Goal: Information Seeking & Learning: Compare options

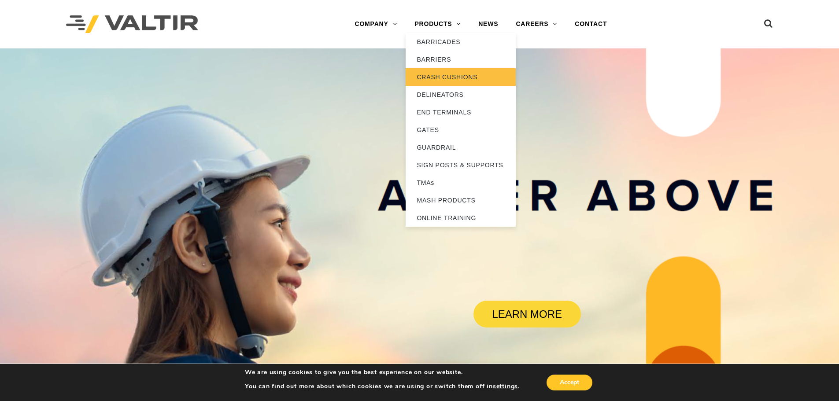
click at [419, 71] on link "CRASH CUSHIONS" at bounding box center [460, 77] width 110 height 18
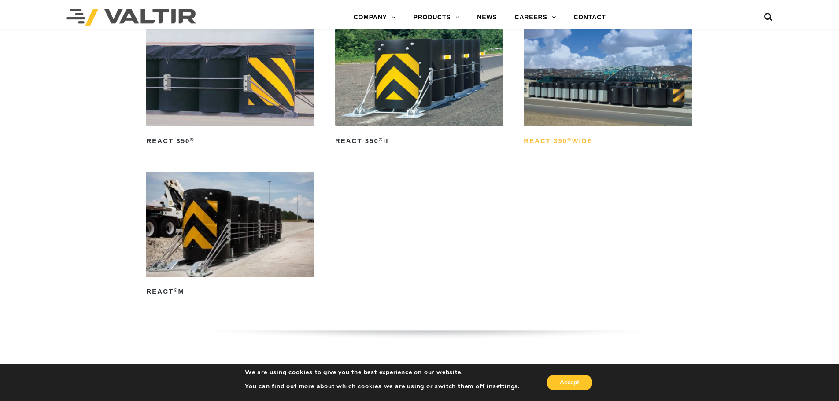
scroll to position [1189, 0]
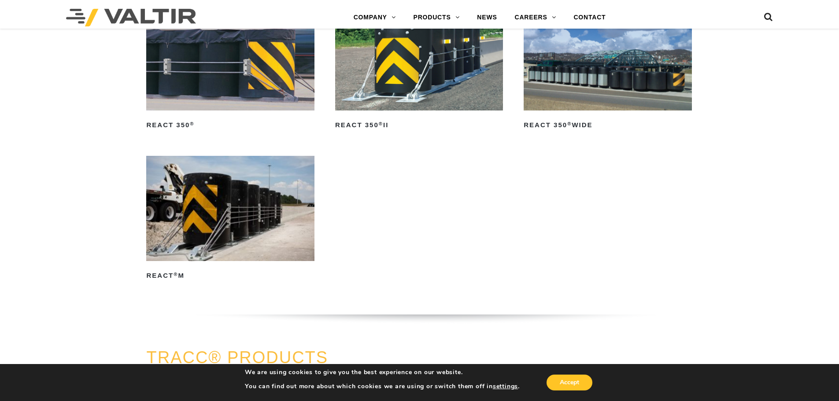
click at [588, 108] on img at bounding box center [607, 58] width 168 height 105
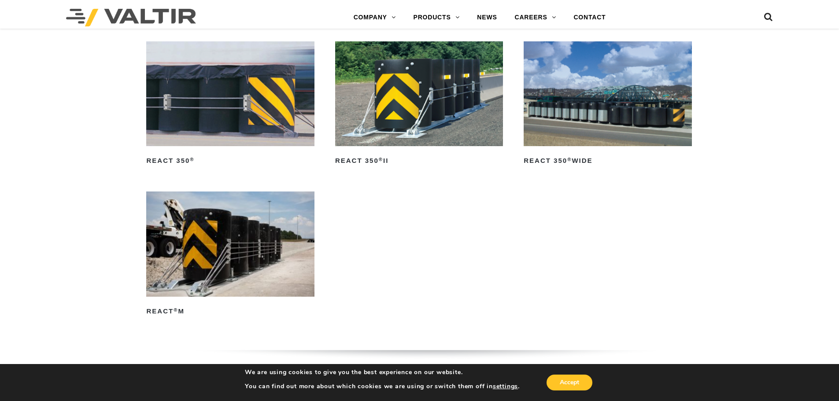
scroll to position [1101, 0]
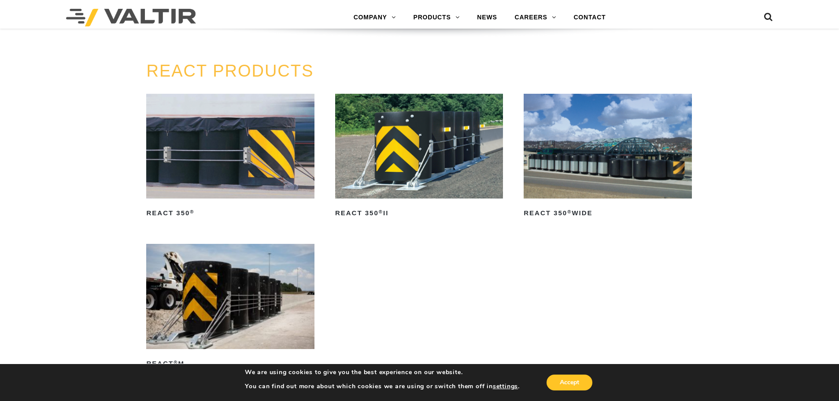
click at [251, 147] on img at bounding box center [230, 146] width 168 height 105
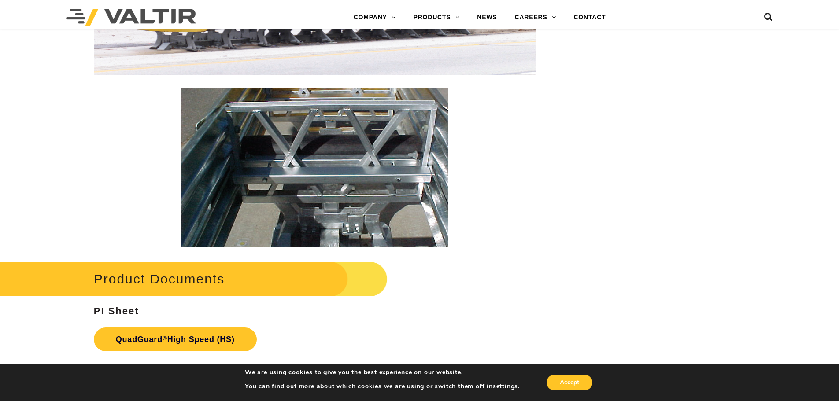
scroll to position [1673, 0]
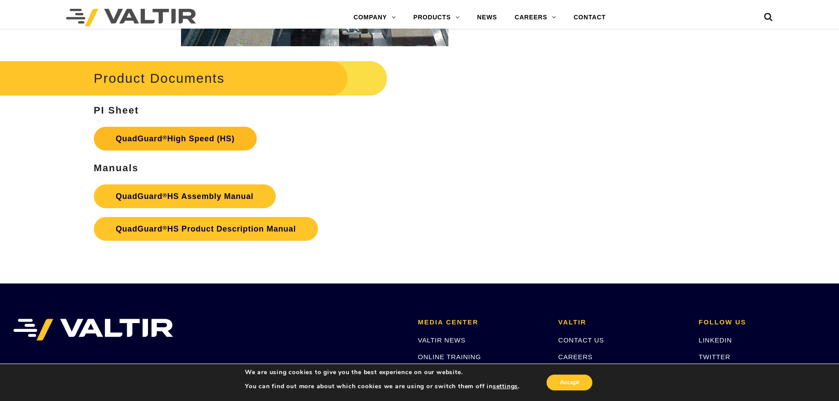
click at [179, 136] on strong "QuadGuard ® High Speed (HS)" at bounding box center [175, 138] width 119 height 9
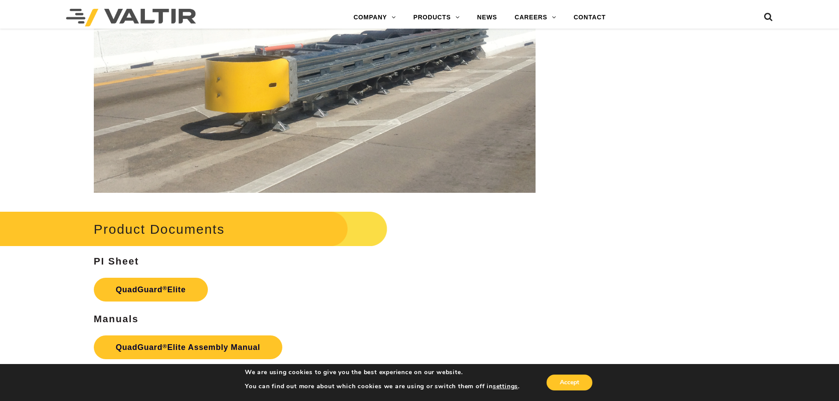
scroll to position [1585, 0]
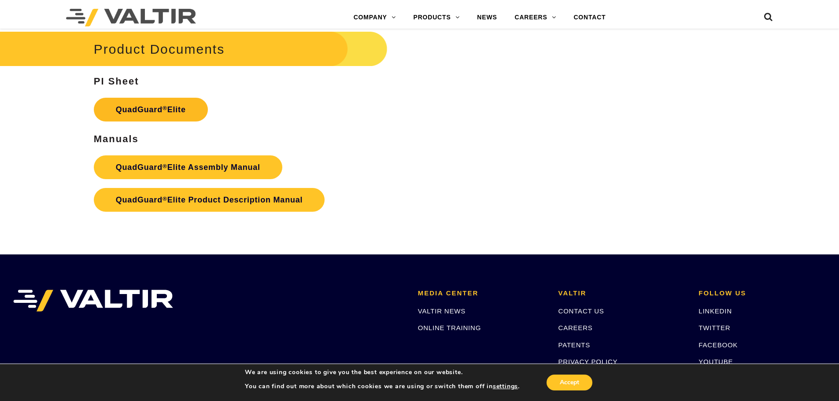
click at [161, 111] on link "QuadGuard ® Elite" at bounding box center [151, 110] width 114 height 24
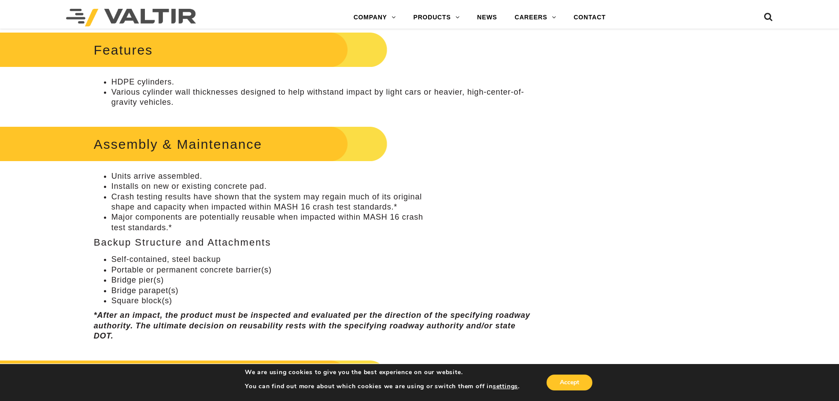
scroll to position [484, 0]
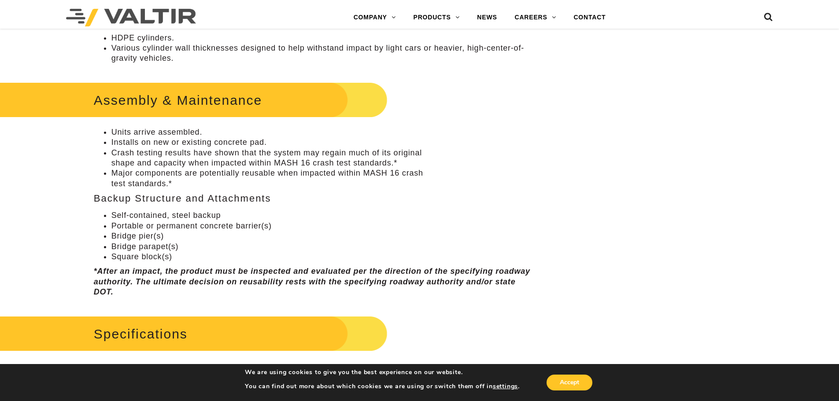
click at [265, 151] on li "Crash testing results have shown that the system may regain much of its origina…" at bounding box center [323, 158] width 424 height 21
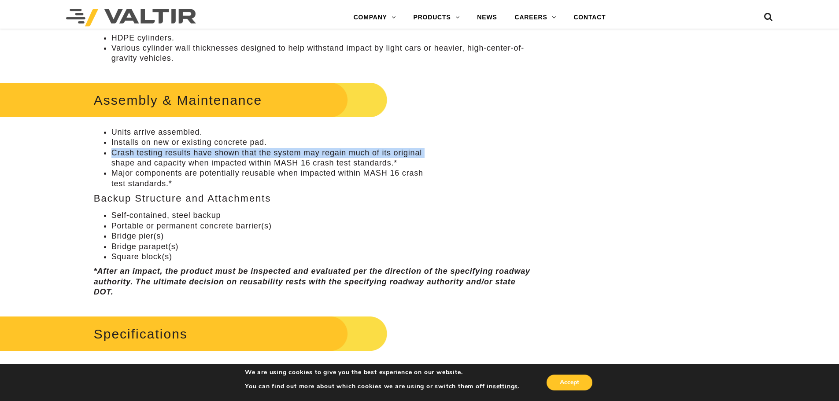
click at [265, 151] on li "Crash testing results have shown that the system may regain much of its origina…" at bounding box center [323, 158] width 424 height 21
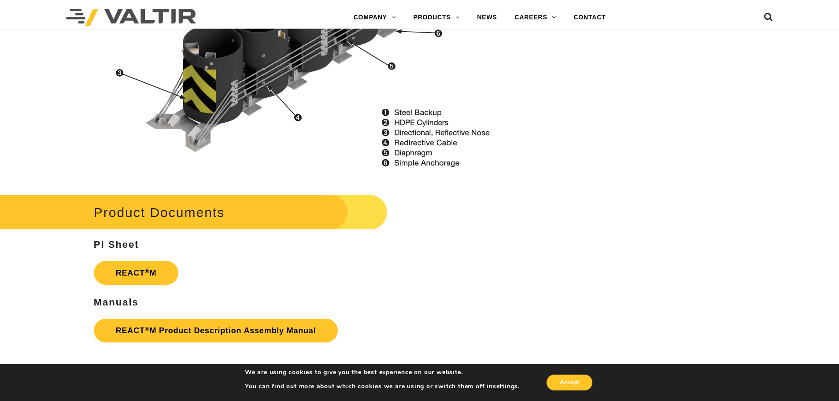
scroll to position [1233, 0]
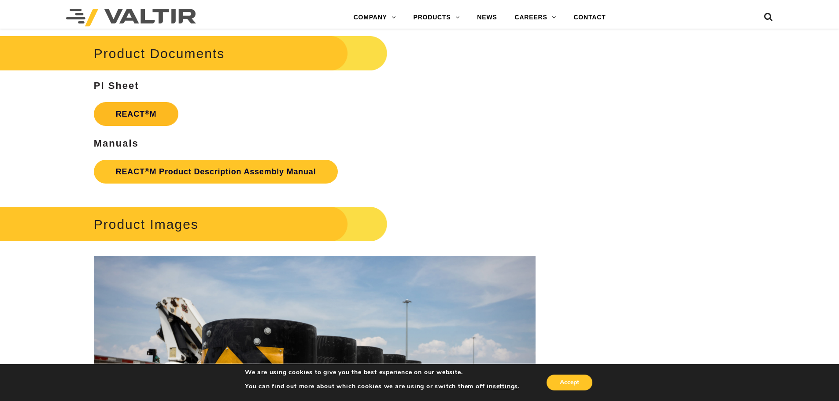
click at [172, 117] on link "REACT ® M" at bounding box center [136, 114] width 85 height 24
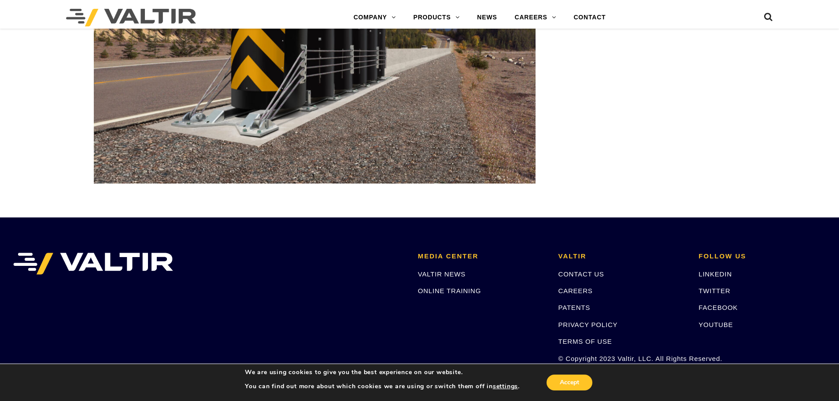
scroll to position [2976, 0]
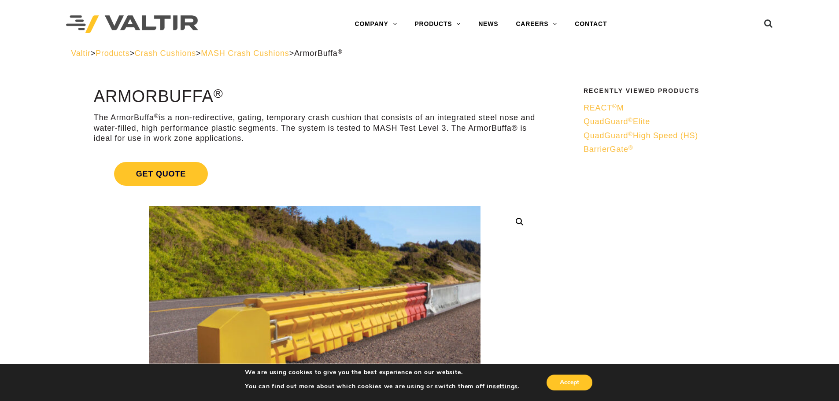
click at [295, 119] on p "The ArmorBuffa ® is a non-redirective, gating, temporary crash cushion that con…" at bounding box center [315, 128] width 442 height 31
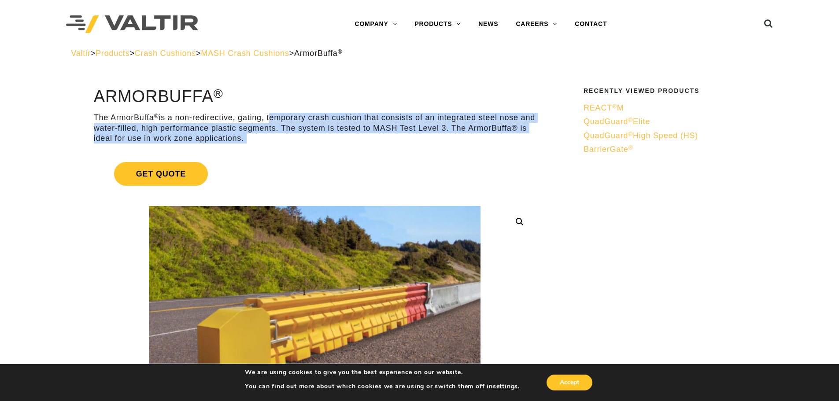
drag, startPoint x: 295, startPoint y: 119, endPoint x: 317, endPoint y: 135, distance: 26.4
click at [317, 135] on p "The ArmorBuffa ® is a non-redirective, gating, temporary crash cushion that con…" at bounding box center [315, 128] width 442 height 31
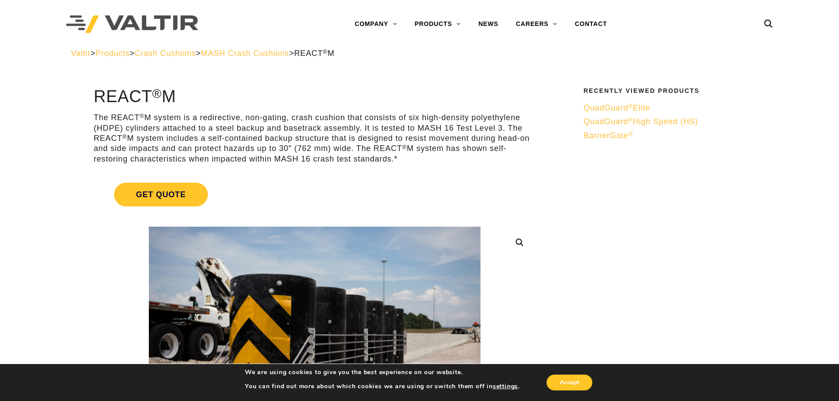
click at [216, 115] on p "The REACT ® M system is a redirective, non-gating, crash cushion that consists …" at bounding box center [315, 139] width 442 height 52
drag, startPoint x: 216, startPoint y: 115, endPoint x: 312, endPoint y: 118, distance: 96.0
click at [312, 118] on p "The REACT ® M system is a redirective, non-gating, crash cushion that consists …" at bounding box center [315, 139] width 442 height 52
click at [344, 140] on p "The REACT ® M system is a redirective, non-gating, crash cushion that consists …" at bounding box center [315, 139] width 442 height 52
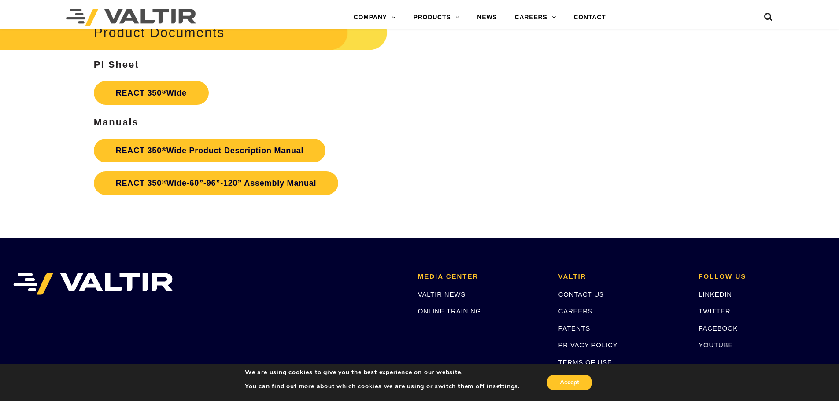
scroll to position [1541, 0]
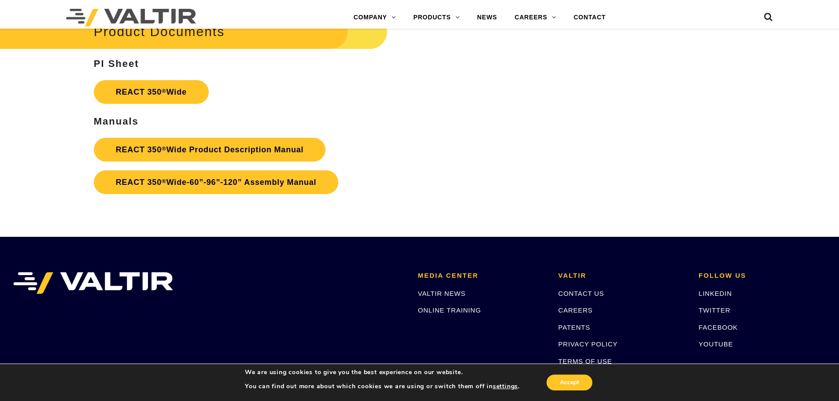
drag, startPoint x: 500, startPoint y: 199, endPoint x: 499, endPoint y: 191, distance: 7.1
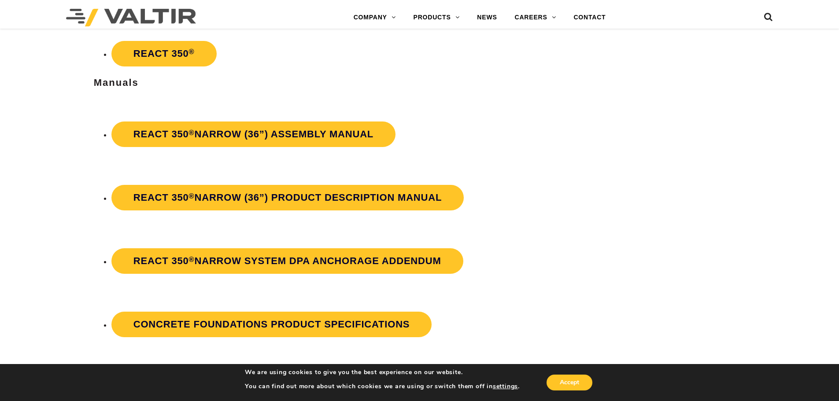
scroll to position [1761, 0]
